Goal: Task Accomplishment & Management: Complete application form

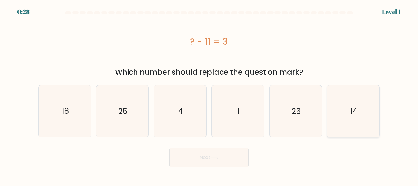
click at [359, 117] on icon "14" at bounding box center [353, 110] width 51 height 51
click at [209, 95] on input "f. 14" at bounding box center [209, 94] width 0 height 2
radio input "true"
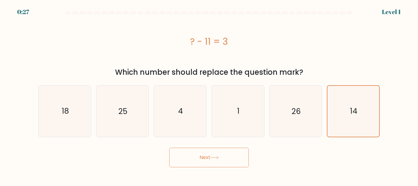
click at [230, 149] on button "Next" at bounding box center [209, 157] width 80 height 20
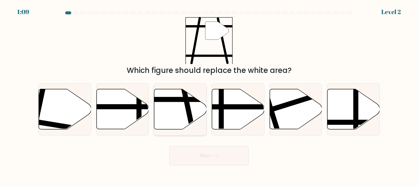
click at [184, 112] on icon at bounding box center [180, 109] width 52 height 40
click at [209, 95] on input "c." at bounding box center [209, 94] width 0 height 2
radio input "true"
click at [221, 150] on button "Next" at bounding box center [209, 156] width 80 height 20
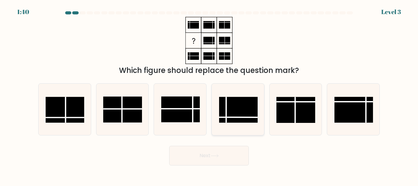
click at [231, 118] on rect at bounding box center [238, 110] width 39 height 26
click at [209, 95] on input "d." at bounding box center [209, 94] width 0 height 2
radio input "true"
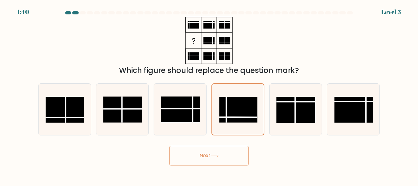
click at [241, 154] on button "Next" at bounding box center [209, 156] width 80 height 20
click at [225, 154] on button "Next" at bounding box center [209, 156] width 80 height 20
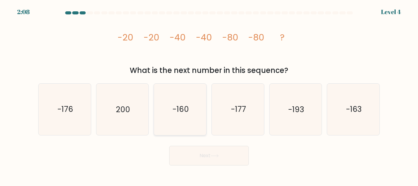
click at [193, 110] on icon "-160" at bounding box center [179, 108] width 51 height 51
click at [209, 95] on input "c. -160" at bounding box center [209, 94] width 0 height 2
radio input "true"
click at [239, 155] on button "Next" at bounding box center [209, 156] width 80 height 20
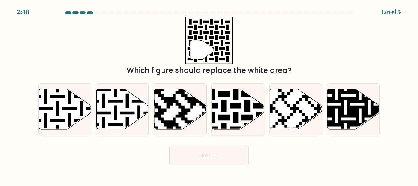
click at [226, 106] on icon at bounding box center [253, 87] width 95 height 95
click at [209, 95] on input "d." at bounding box center [209, 94] width 0 height 2
radio input "true"
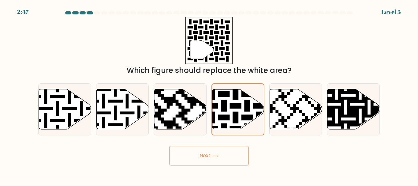
click at [234, 162] on button "Next" at bounding box center [209, 156] width 80 height 20
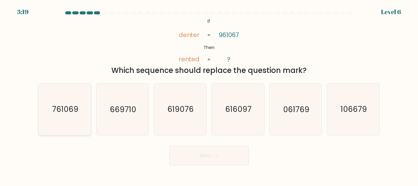
click at [69, 103] on icon "761069" at bounding box center [64, 108] width 51 height 51
click at [209, 95] on input "a. 761069" at bounding box center [209, 94] width 0 height 2
radio input "true"
click at [206, 165] on body "3:18 Level 6 If" at bounding box center [209, 93] width 418 height 186
click at [206, 156] on button "Next" at bounding box center [209, 156] width 80 height 20
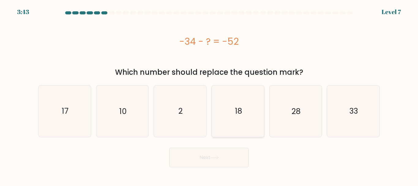
click at [235, 123] on icon "18" at bounding box center [237, 110] width 51 height 51
click at [209, 95] on input "d. 18" at bounding box center [209, 94] width 0 height 2
radio input "true"
click at [216, 158] on icon at bounding box center [214, 157] width 8 height 3
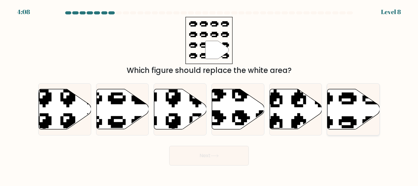
click at [344, 115] on icon at bounding box center [353, 109] width 52 height 40
click at [209, 95] on input "f." at bounding box center [209, 94] width 0 height 2
radio input "true"
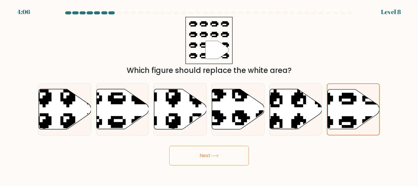
click at [235, 154] on button "Next" at bounding box center [209, 156] width 80 height 20
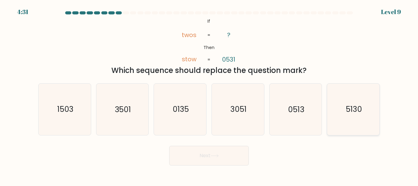
click at [347, 112] on text "5130" at bounding box center [354, 109] width 16 height 11
click at [209, 95] on input "f. 5130" at bounding box center [209, 94] width 0 height 2
radio input "true"
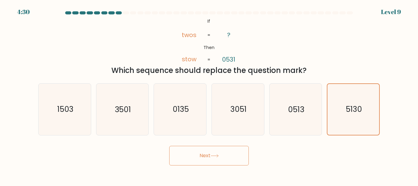
click at [233, 145] on div "Next" at bounding box center [209, 154] width 349 height 23
click at [216, 157] on icon at bounding box center [214, 155] width 8 height 3
click at [241, 152] on button "Next" at bounding box center [209, 156] width 80 height 20
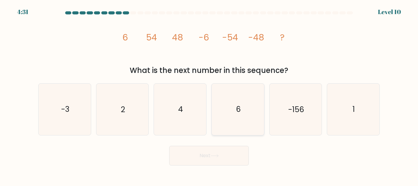
click at [243, 120] on icon "6" at bounding box center [237, 108] width 51 height 51
click at [209, 95] on input "d. 6" at bounding box center [209, 94] width 0 height 2
radio input "true"
click at [235, 160] on button "Next" at bounding box center [209, 156] width 80 height 20
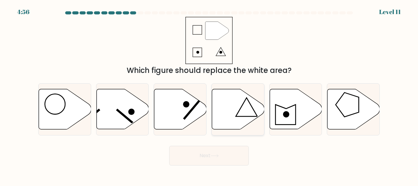
click at [228, 116] on icon at bounding box center [238, 109] width 52 height 40
click at [209, 95] on input "d." at bounding box center [209, 94] width 0 height 2
radio input "true"
click at [248, 156] on button "Next" at bounding box center [209, 156] width 80 height 20
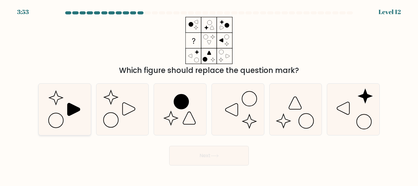
click at [64, 109] on icon at bounding box center [64, 108] width 51 height 51
click at [209, 95] on input "a." at bounding box center [209, 94] width 0 height 2
radio input "true"
click at [232, 154] on button "Next" at bounding box center [209, 156] width 80 height 20
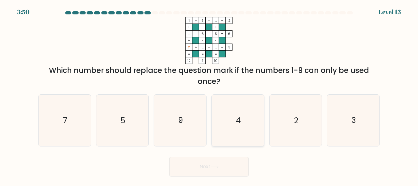
click at [228, 119] on icon "4" at bounding box center [237, 120] width 51 height 51
click at [209, 95] on input "d. 4" at bounding box center [209, 94] width 0 height 2
radio input "true"
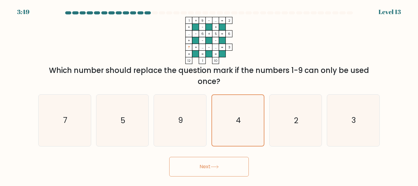
click at [244, 164] on button "Next" at bounding box center [209, 167] width 80 height 20
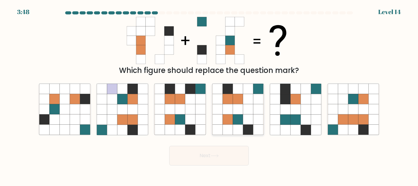
click at [254, 98] on icon at bounding box center [258, 99] width 10 height 10
click at [209, 95] on input "d." at bounding box center [209, 94] width 0 height 2
radio input "true"
click at [243, 153] on button "Next" at bounding box center [209, 156] width 80 height 20
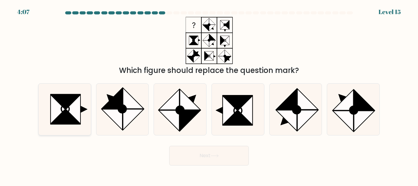
click at [80, 101] on icon at bounding box center [73, 109] width 15 height 29
click at [209, 95] on input "a." at bounding box center [209, 94] width 0 height 2
radio input "true"
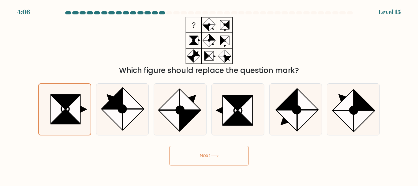
click at [243, 156] on button "Next" at bounding box center [209, 156] width 80 height 20
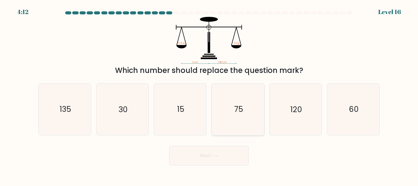
click at [235, 85] on icon "75" at bounding box center [237, 108] width 51 height 51
click at [209, 93] on input "d. 75" at bounding box center [209, 94] width 0 height 2
radio input "true"
click at [237, 154] on button "Next" at bounding box center [209, 156] width 80 height 20
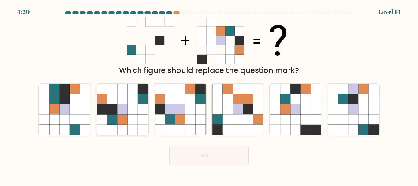
click at [141, 109] on icon at bounding box center [143, 109] width 10 height 10
click at [209, 95] on input "b." at bounding box center [209, 94] width 0 height 2
radio input "true"
click at [215, 155] on icon at bounding box center [214, 155] width 8 height 3
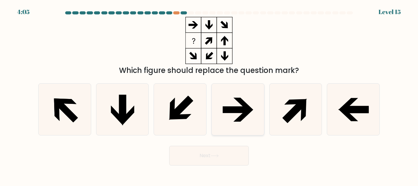
drag, startPoint x: 237, startPoint y: 94, endPoint x: 236, endPoint y: 110, distance: 16.8
click at [237, 93] on icon at bounding box center [237, 108] width 51 height 51
click at [209, 93] on input "d." at bounding box center [209, 94] width 0 height 2
radio input "true"
click at [239, 152] on button "Next" at bounding box center [209, 156] width 80 height 20
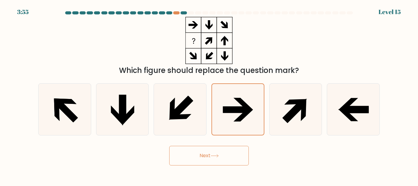
click at [230, 158] on button "Next" at bounding box center [209, 156] width 80 height 20
click at [239, 155] on button "Next" at bounding box center [209, 156] width 80 height 20
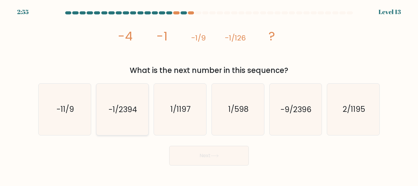
click at [138, 120] on icon "-1/2394" at bounding box center [122, 108] width 51 height 51
click at [209, 95] on input "b. -1/2394" at bounding box center [209, 94] width 0 height 2
radio input "true"
click at [242, 153] on button "Next" at bounding box center [209, 156] width 80 height 20
click at [238, 153] on button "Next" at bounding box center [209, 156] width 80 height 20
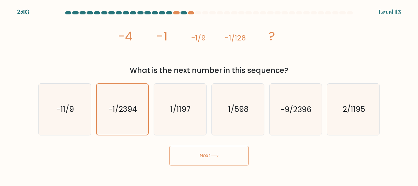
click at [220, 153] on button "Next" at bounding box center [209, 156] width 80 height 20
